Goal: Information Seeking & Learning: Learn about a topic

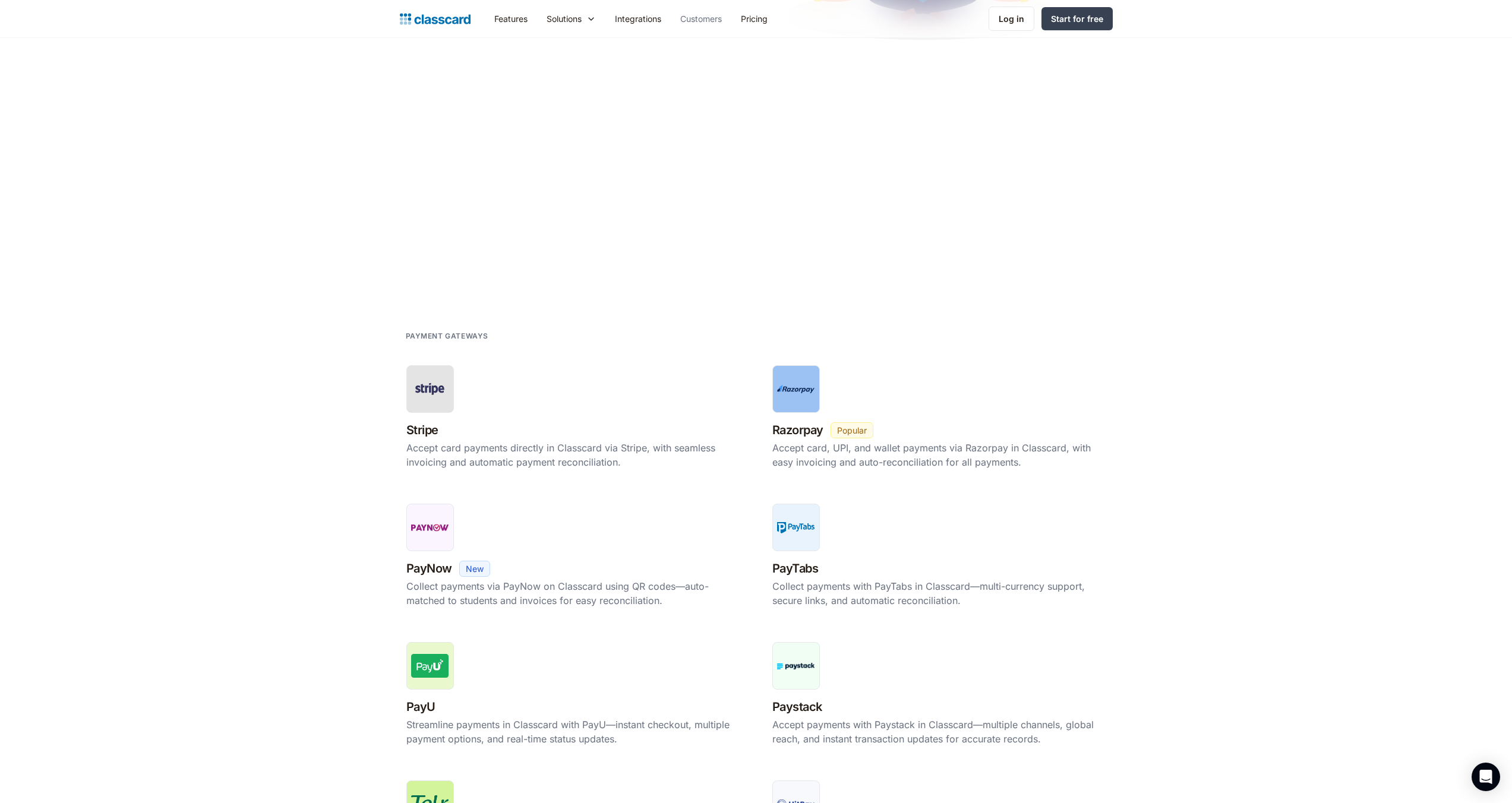
click at [705, 19] on link "Customers" at bounding box center [701, 18] width 60 height 27
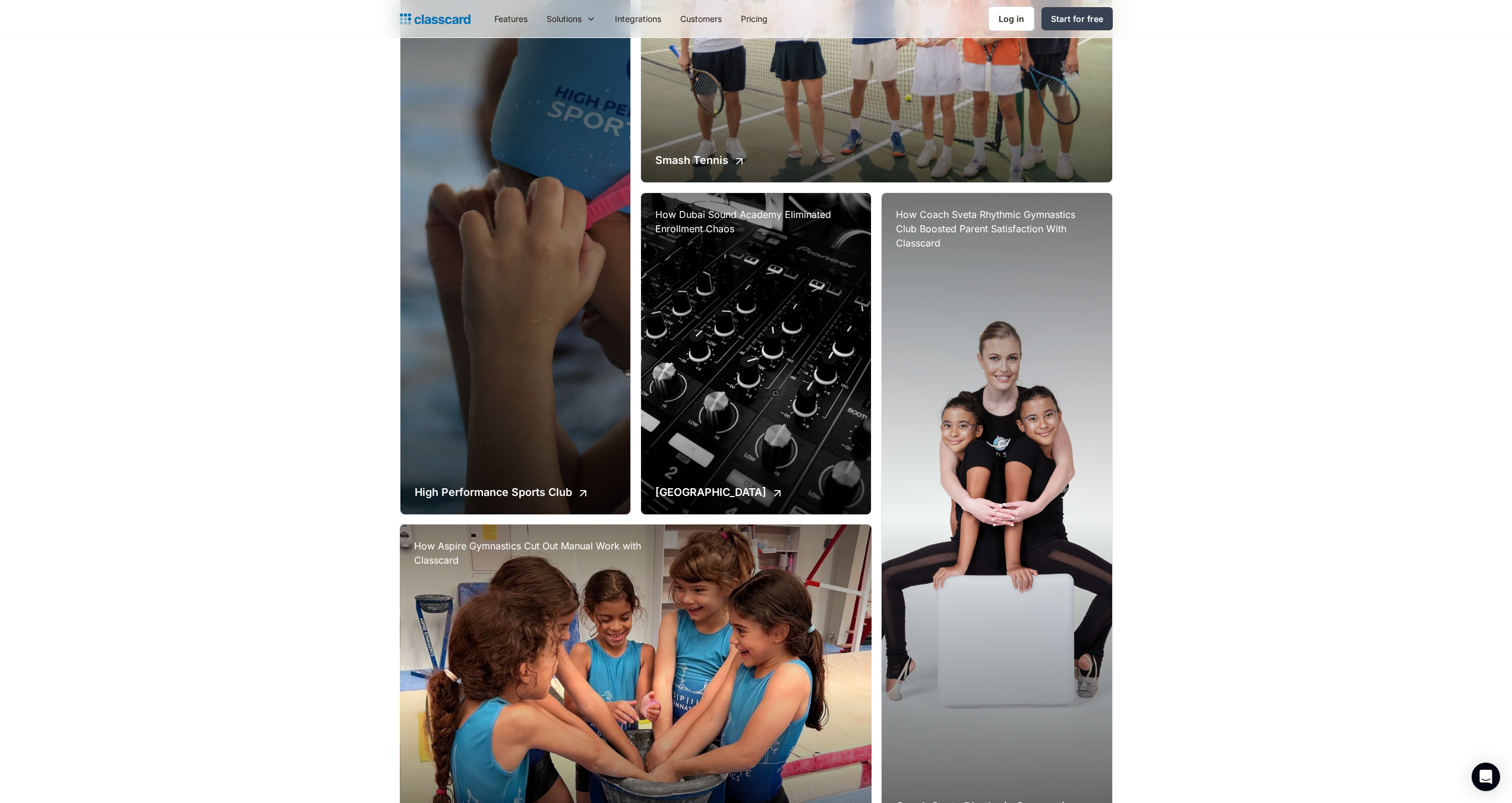
scroll to position [597, 0]
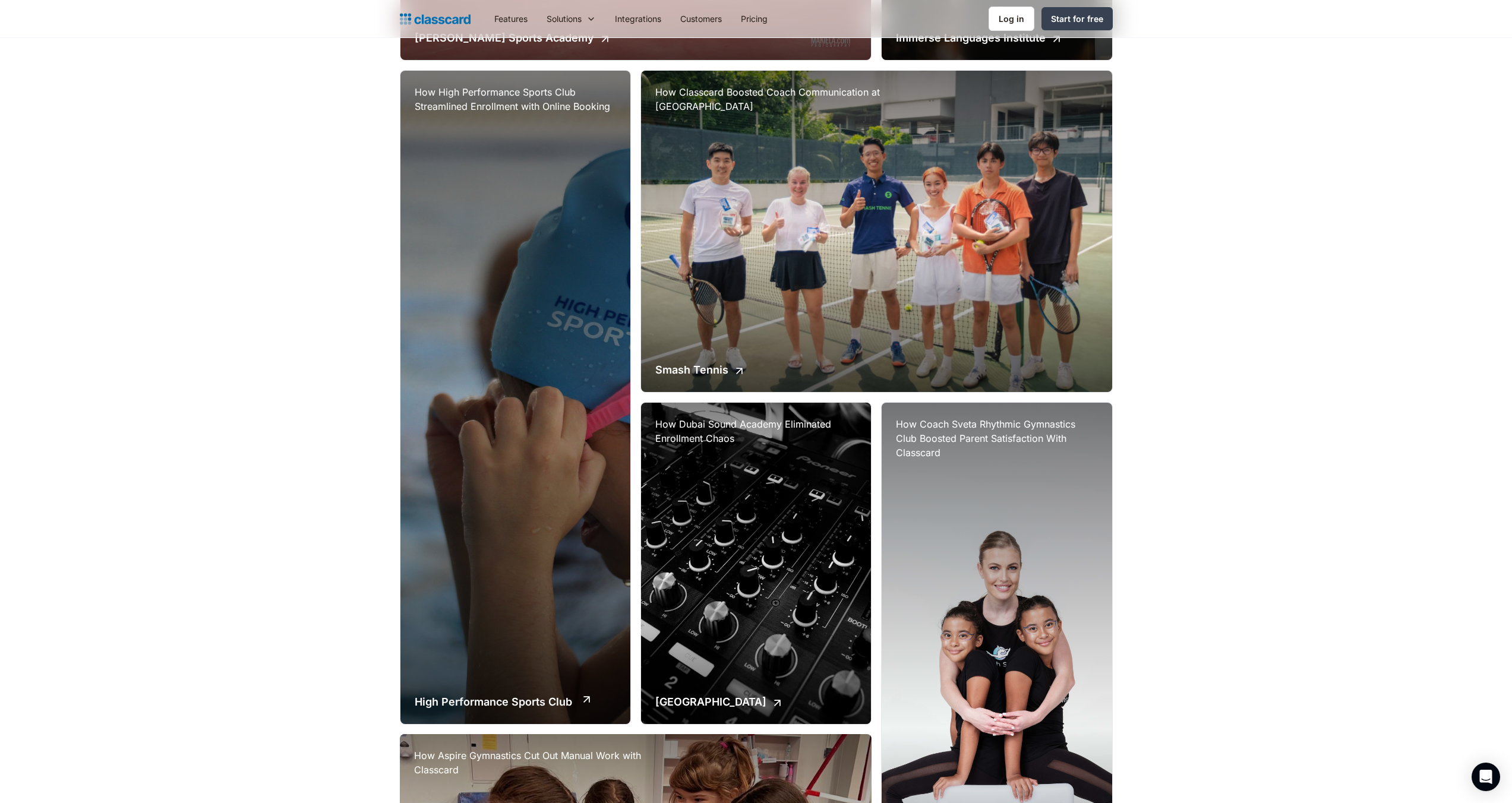
click at [548, 406] on div "How High Performance Sports Club Streamlined Enrollment with Online Booking Hig…" at bounding box center [515, 398] width 230 height 653
click at [966, 486] on div "How Coach Sveta Rhythmic Gymnastics Club Boosted Parent Satisfaction With Class…" at bounding box center [997, 729] width 230 height 652
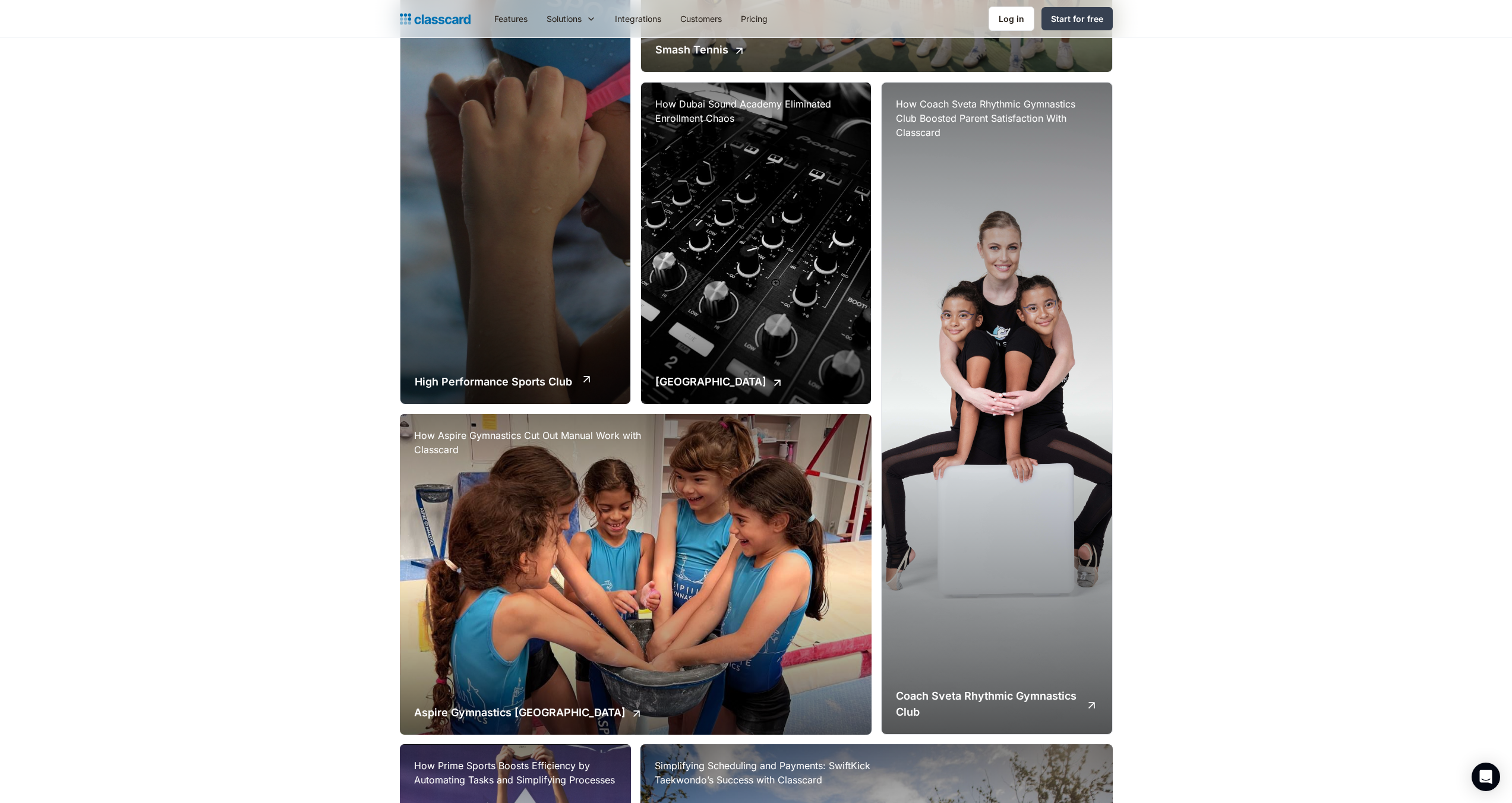
scroll to position [1005, 0]
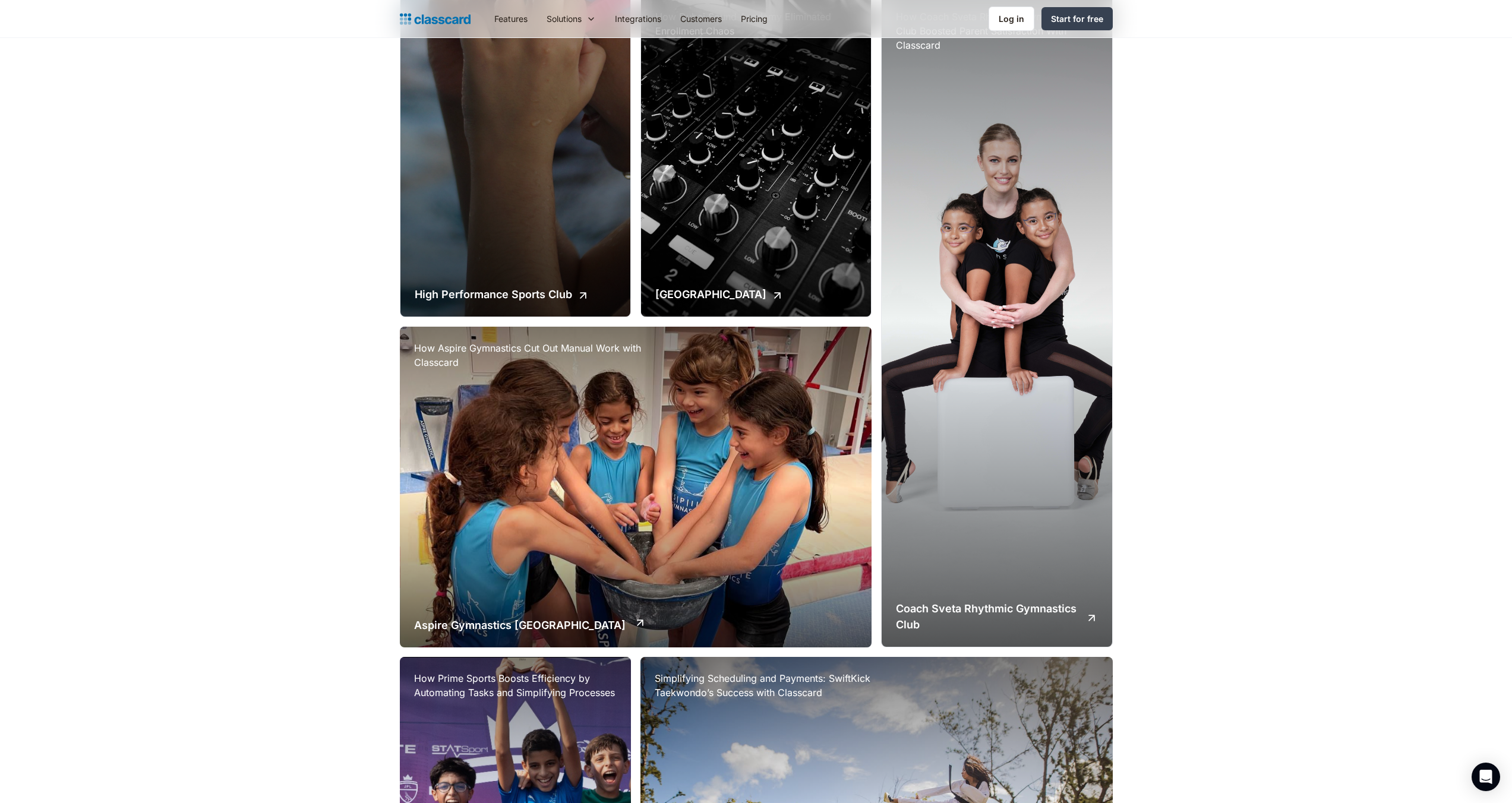
click at [609, 462] on div "How Aspire Gymnastics Cut Out Manual Work with Classcard Aspire Gymnastics Dubai" at bounding box center [636, 487] width 473 height 321
